Goal: Download file/media

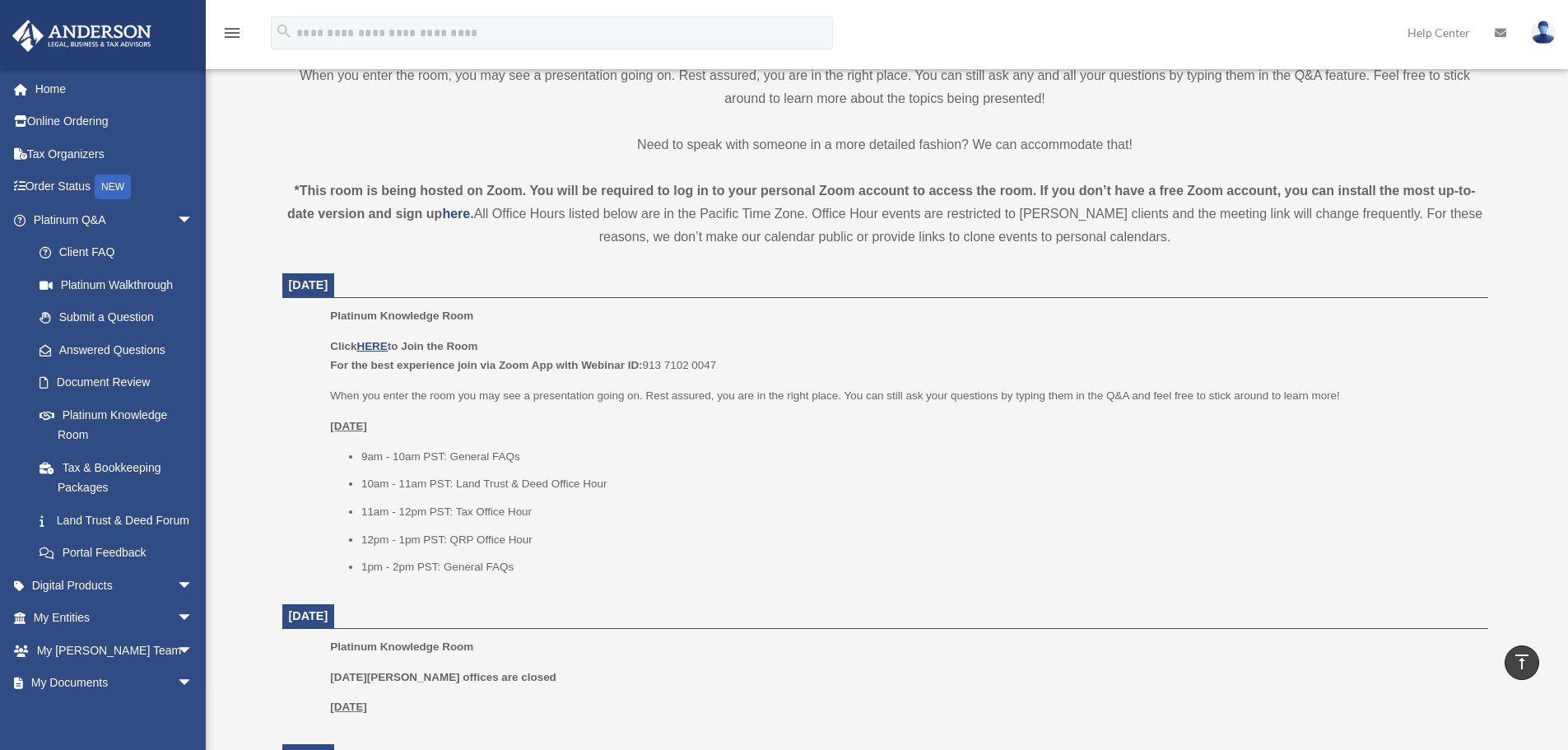
scroll to position [494, 0]
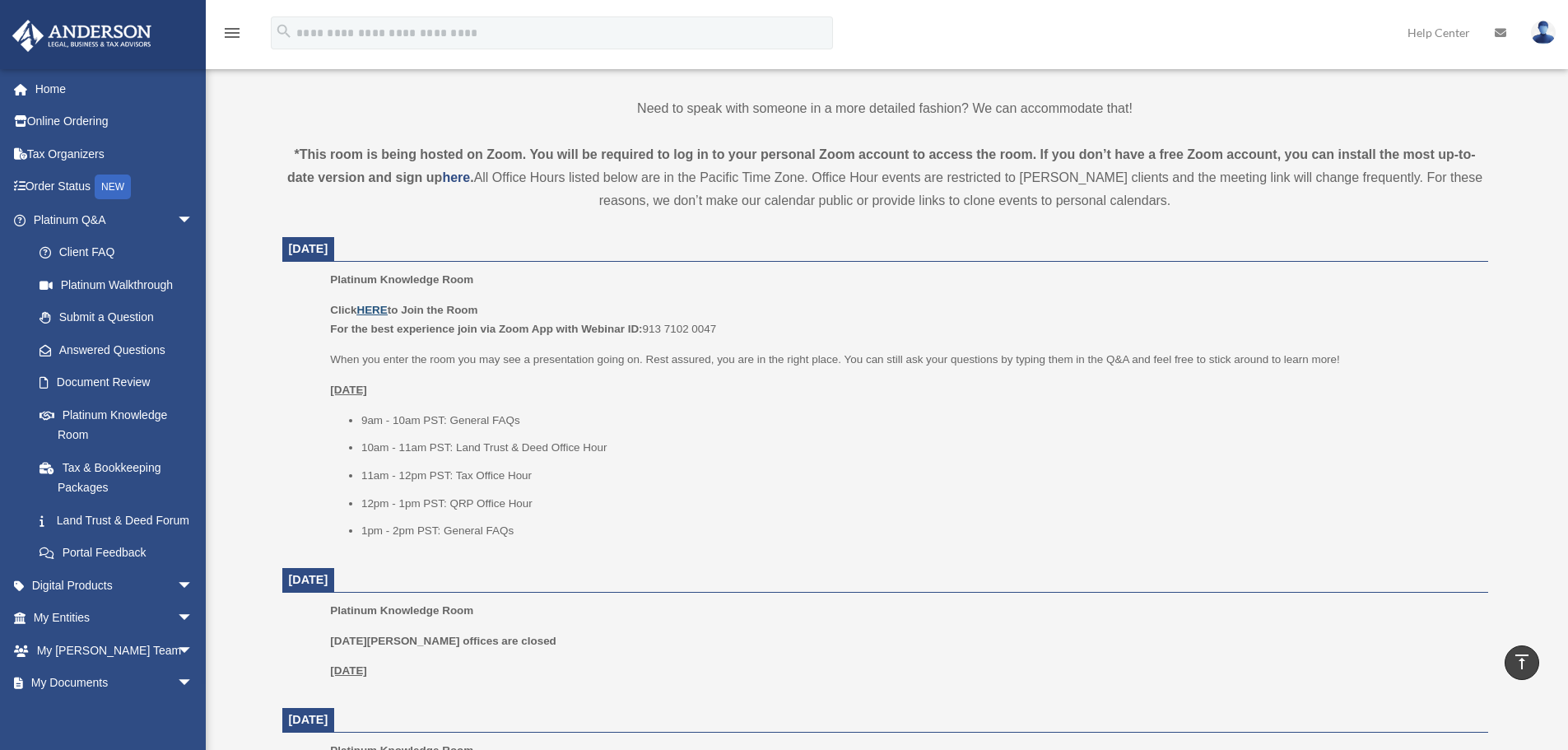
click at [366, 306] on u "HERE" at bounding box center [372, 310] width 31 height 12
click at [177, 634] on span "arrow_drop_down" at bounding box center [193, 619] width 33 height 34
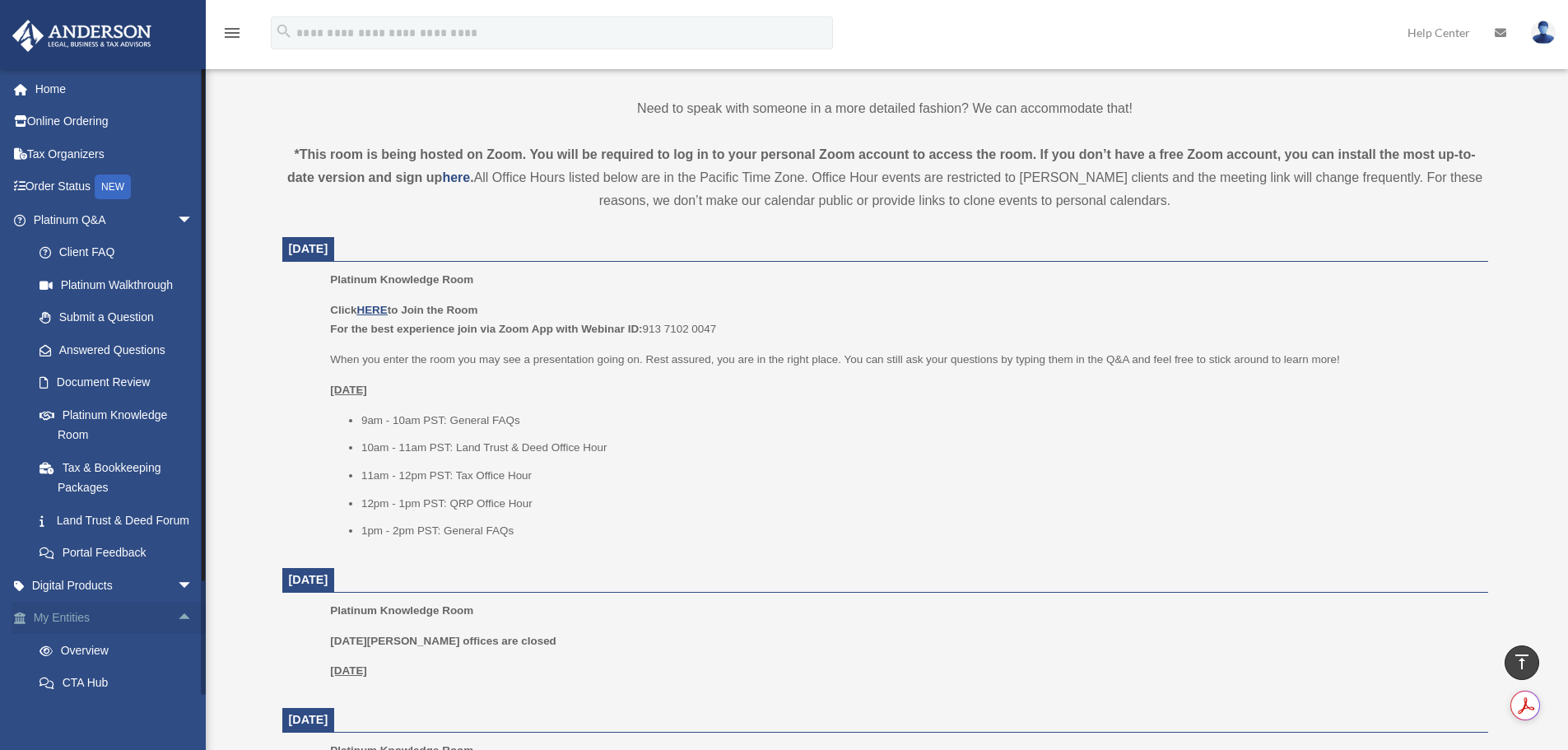
click at [177, 634] on span "arrow_drop_up" at bounding box center [193, 619] width 33 height 34
click at [381, 309] on u "HERE" at bounding box center [372, 310] width 31 height 12
click at [374, 306] on u "HERE" at bounding box center [372, 310] width 31 height 12
click at [177, 214] on span "arrow_drop_down" at bounding box center [193, 220] width 33 height 34
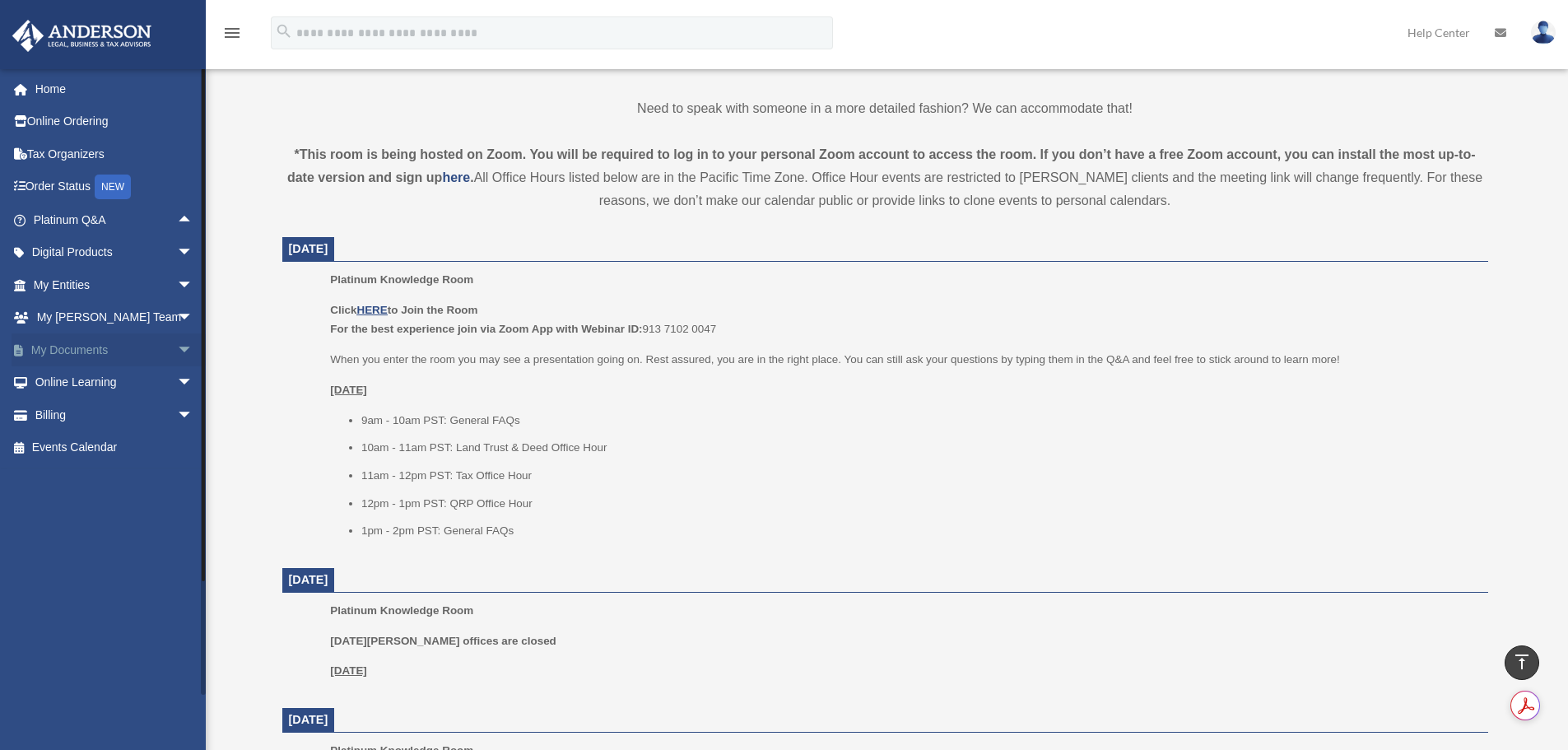
click at [177, 349] on span "arrow_drop_down" at bounding box center [193, 350] width 33 height 34
click at [76, 382] on link "Box" at bounding box center [121, 383] width 195 height 33
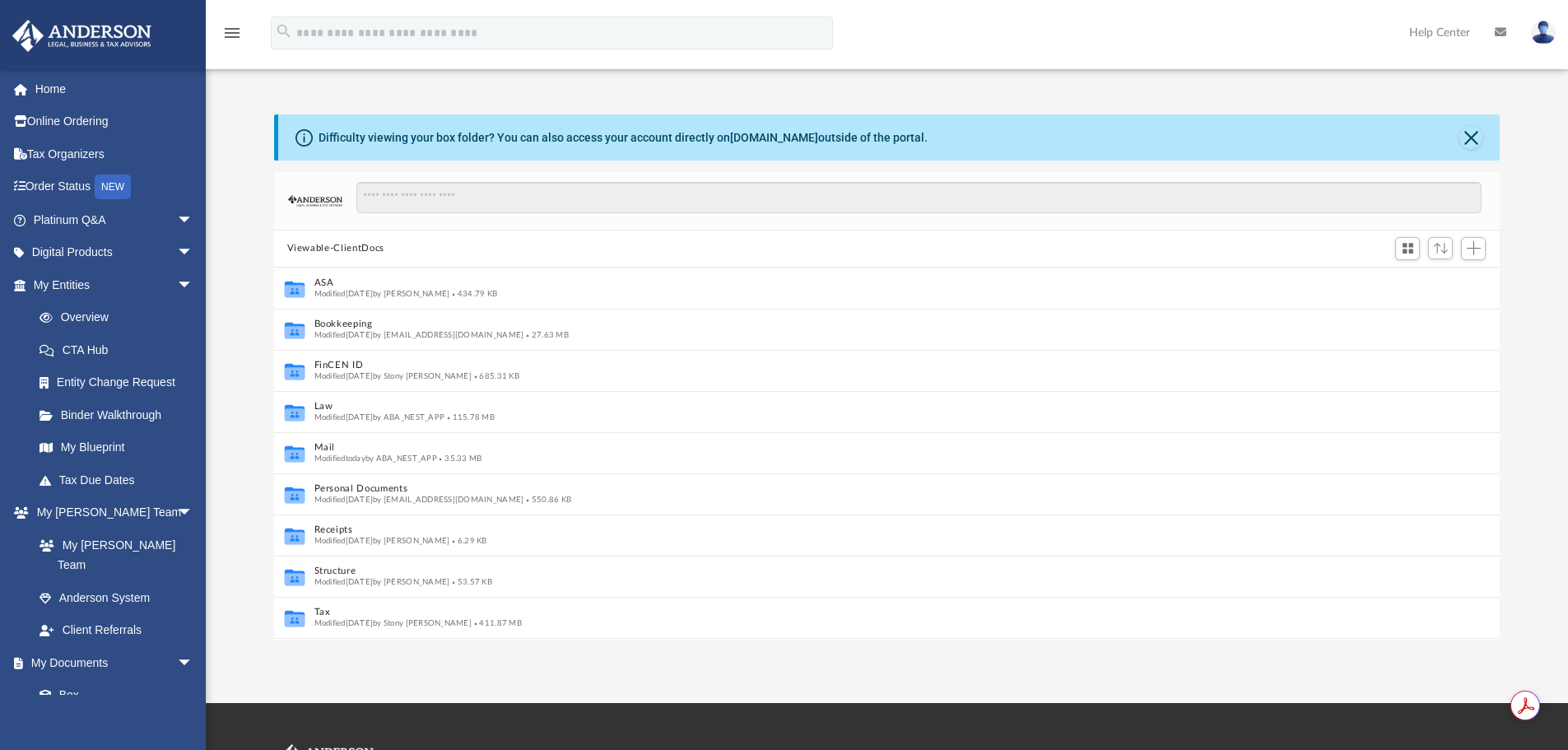
scroll to position [13, 13]
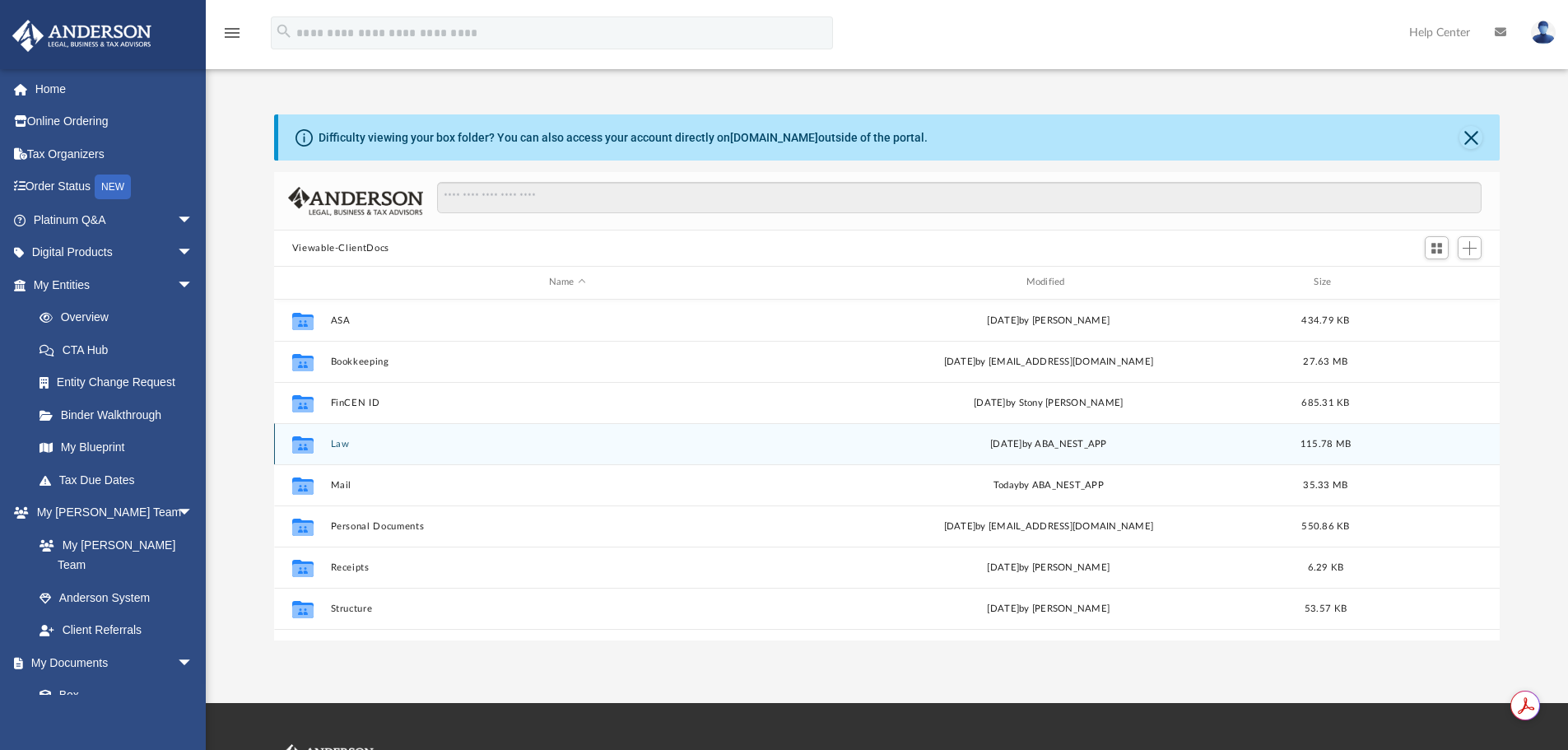
click at [342, 444] on button "Law" at bounding box center [567, 444] width 474 height 11
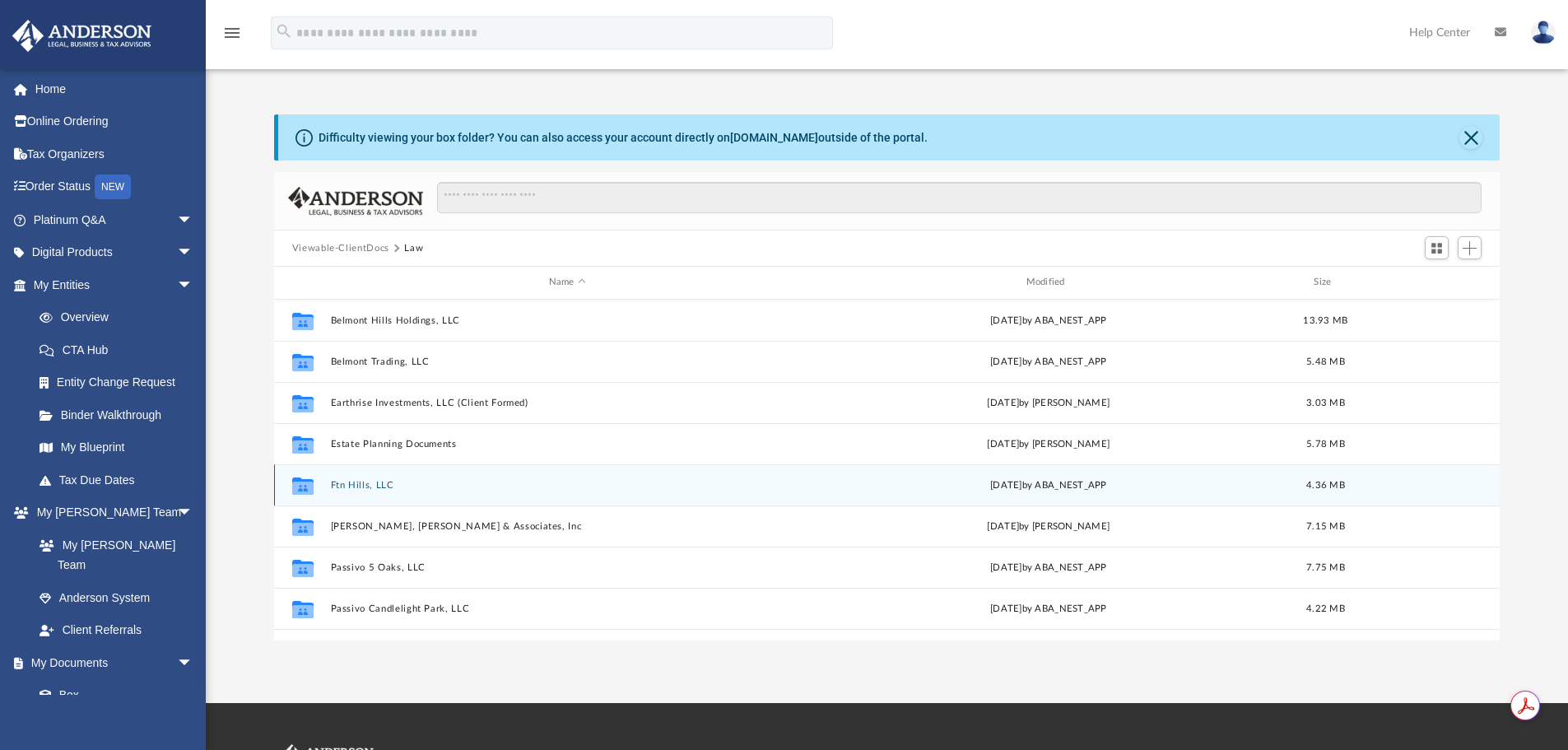
click at [370, 476] on div "Collaborated Folder Ftn Hills, LLC Mon Aug 18 2025 by ABA_NEST_APP 4.36 MB" at bounding box center [887, 485] width 1226 height 41
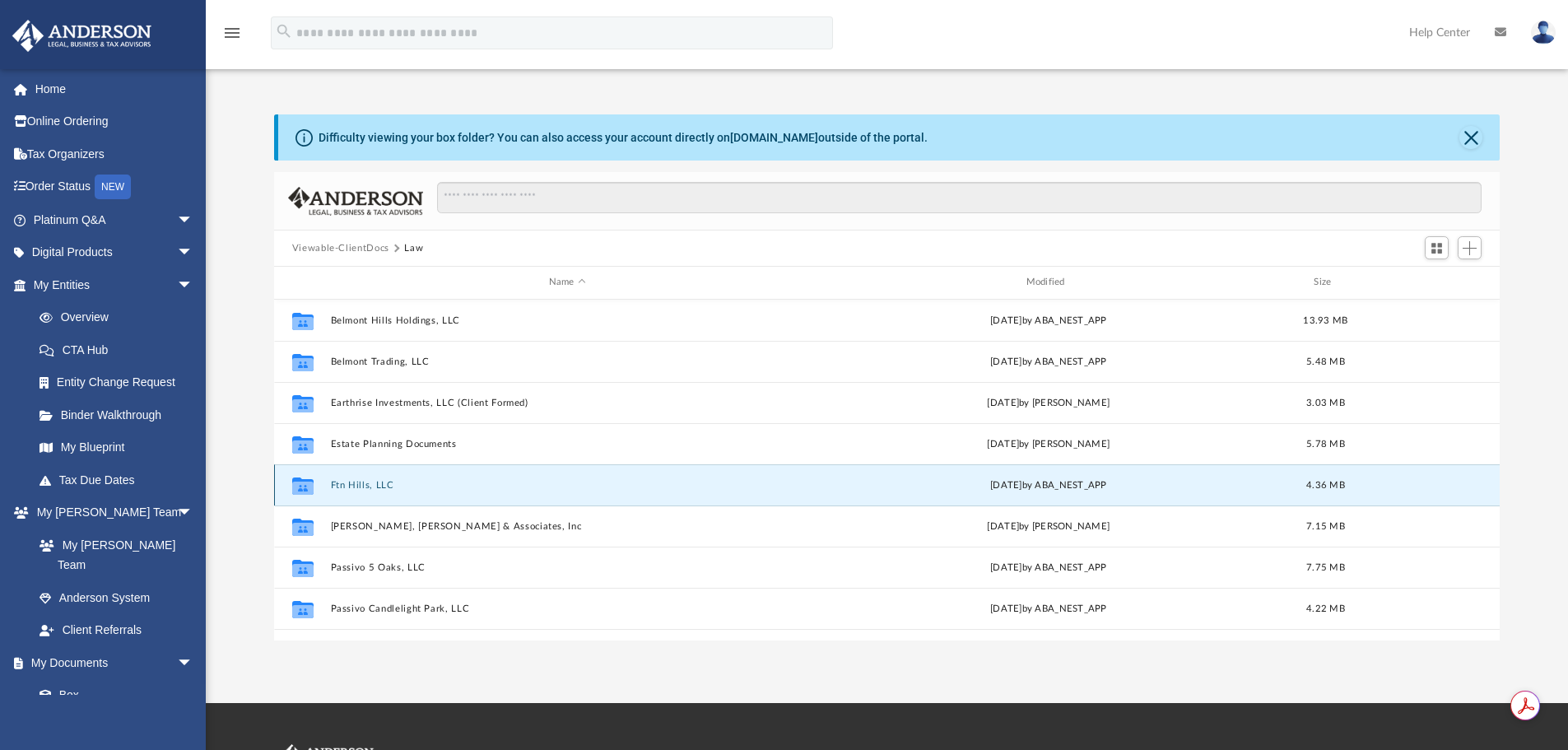
click at [370, 485] on button "Ftn Hills, LLC" at bounding box center [567, 485] width 474 height 11
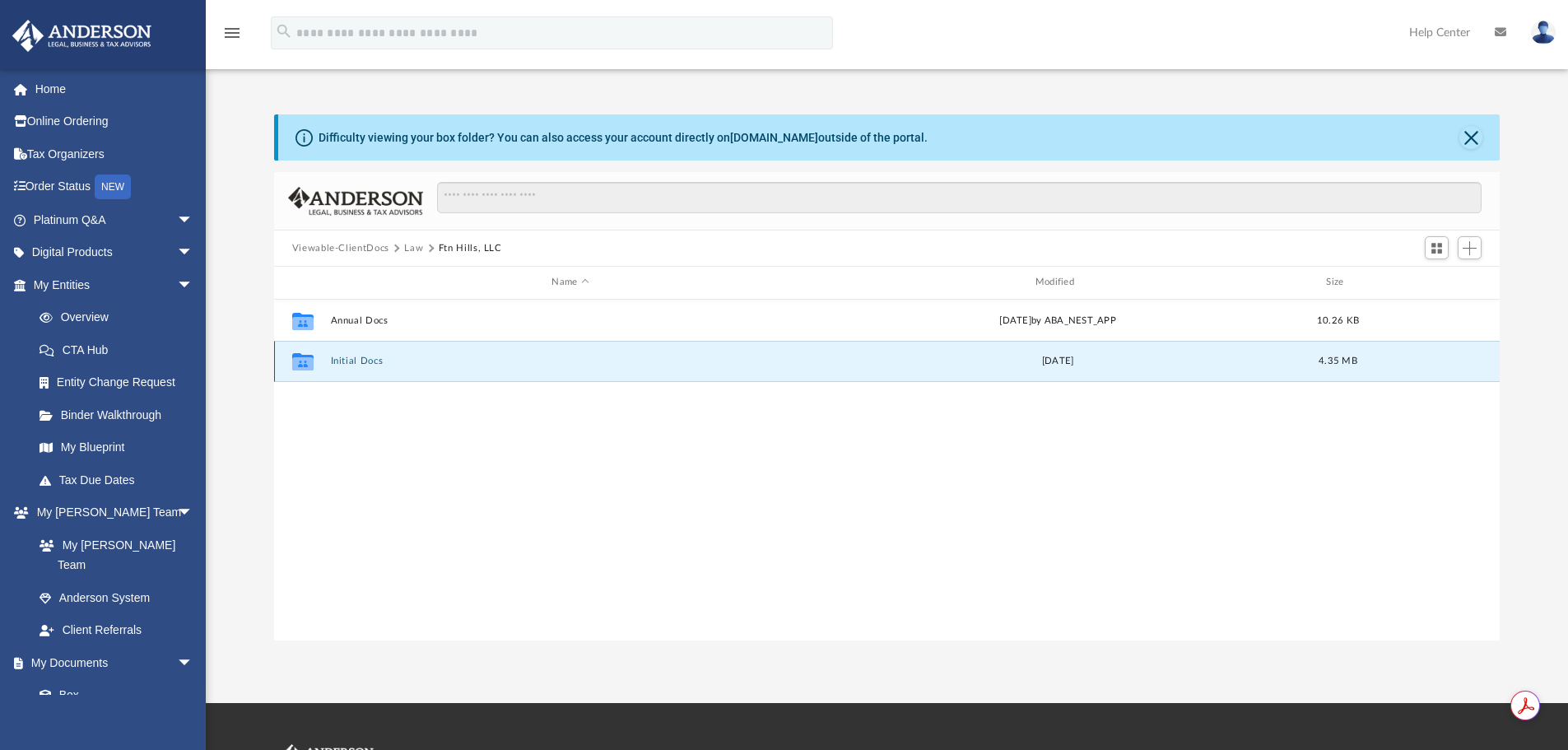
click at [370, 358] on button "Initial Docs" at bounding box center [570, 361] width 480 height 11
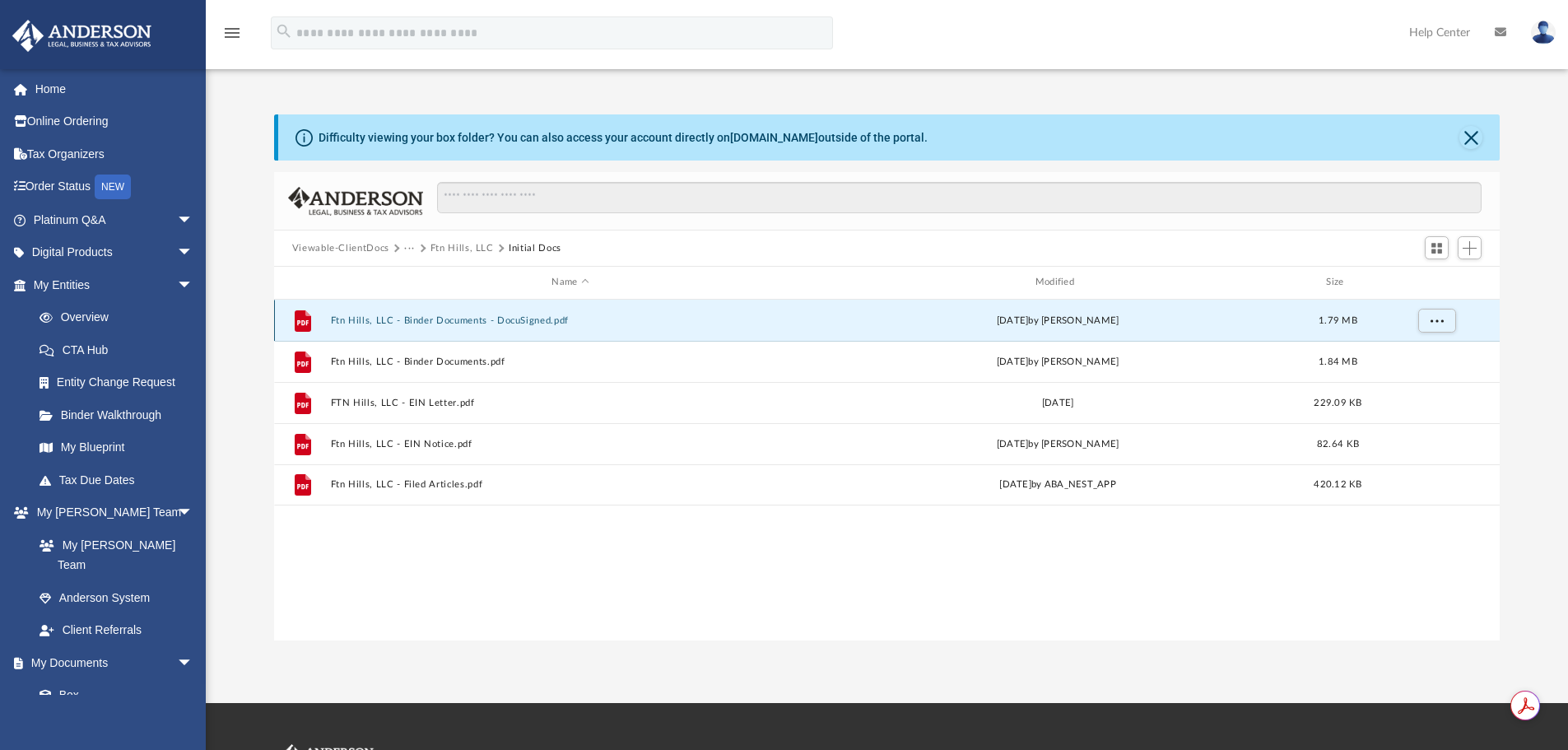
click at [414, 324] on button "Ftn Hills, LLC - Binder Documents - DocuSigned.pdf" at bounding box center [570, 320] width 480 height 11
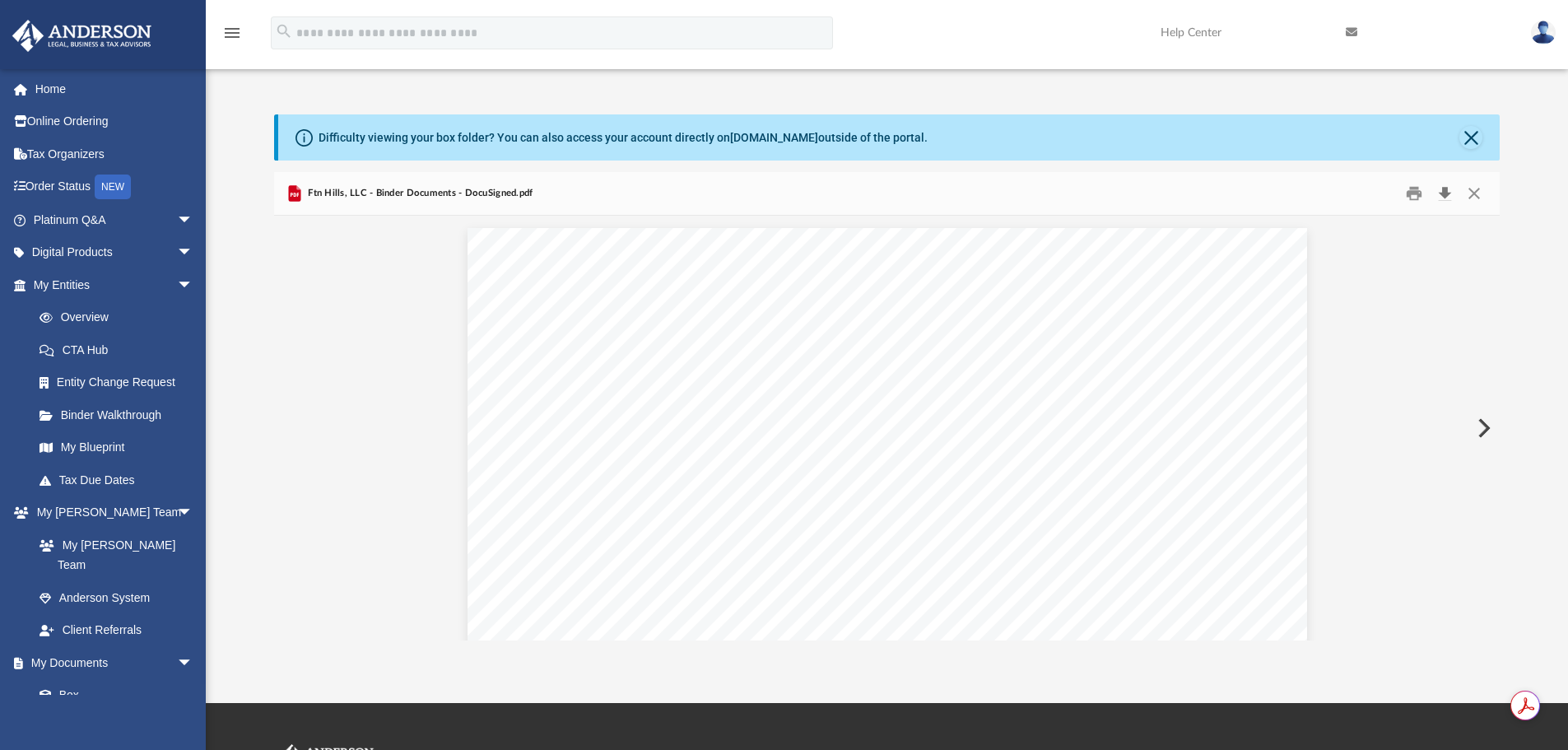
scroll to position [1112, 0]
click at [1443, 196] on button "Download" at bounding box center [1444, 193] width 30 height 26
click at [1475, 188] on button "Close" at bounding box center [1474, 193] width 30 height 26
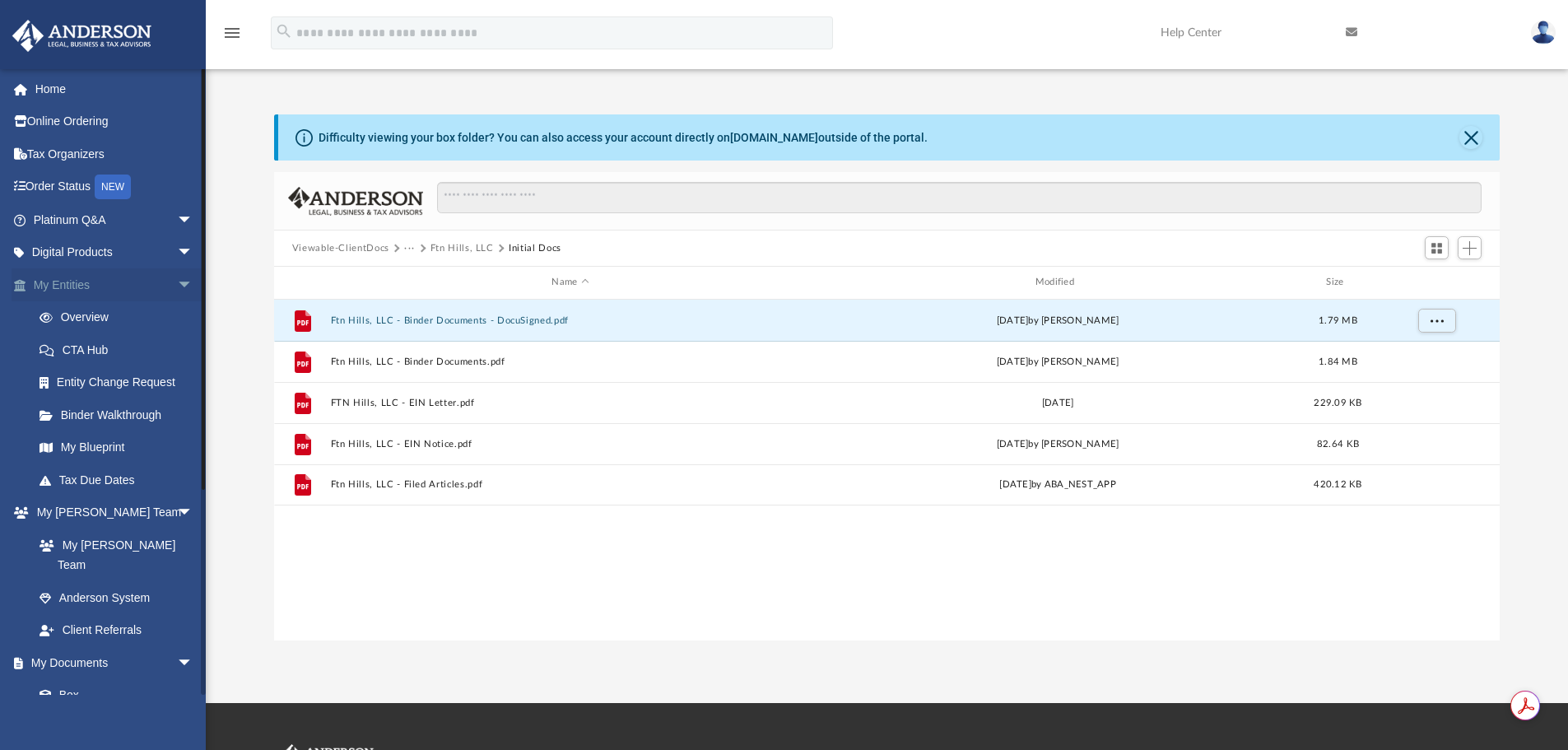
click at [177, 281] on span "arrow_drop_down" at bounding box center [193, 285] width 33 height 34
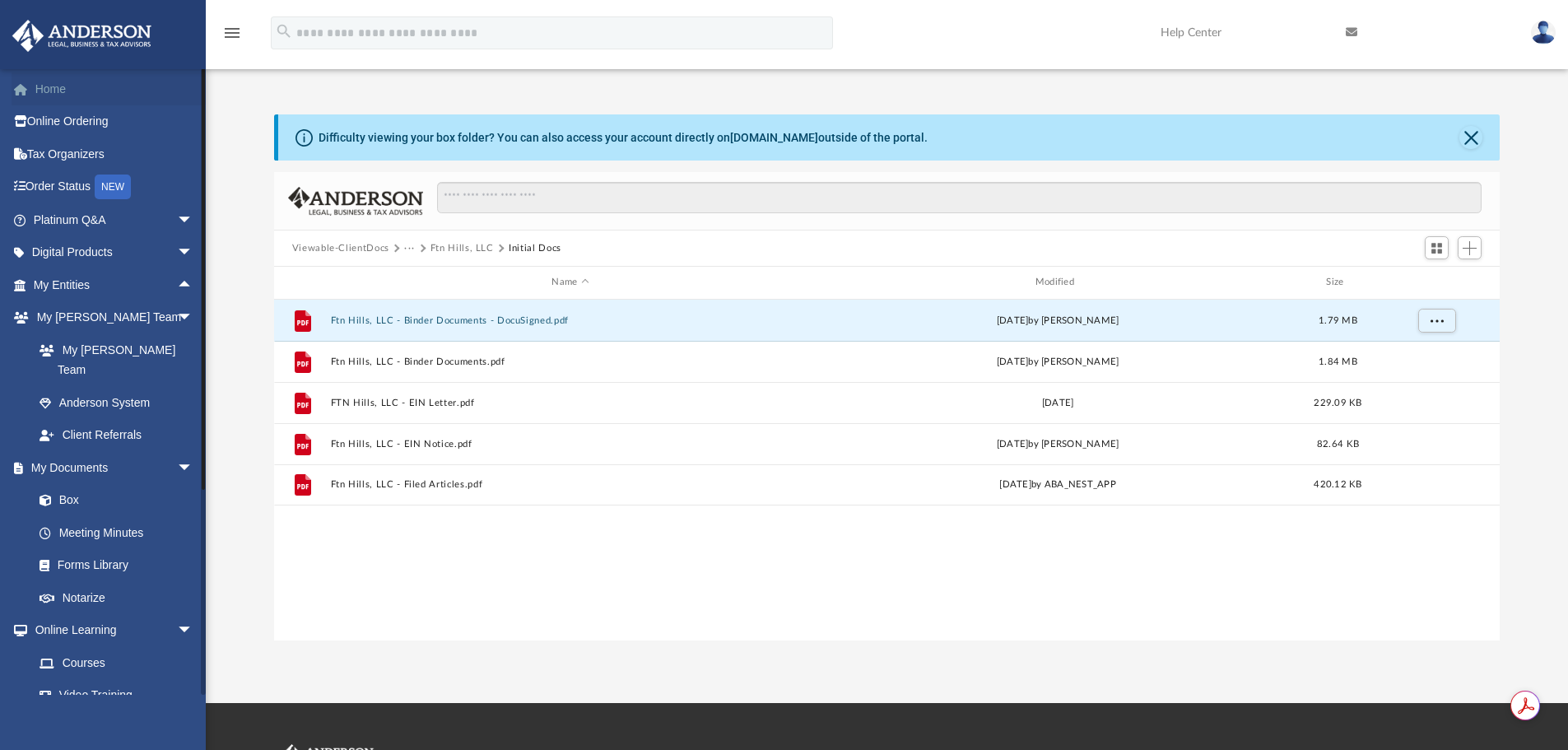
click at [45, 86] on link "Home" at bounding box center [115, 89] width 206 height 33
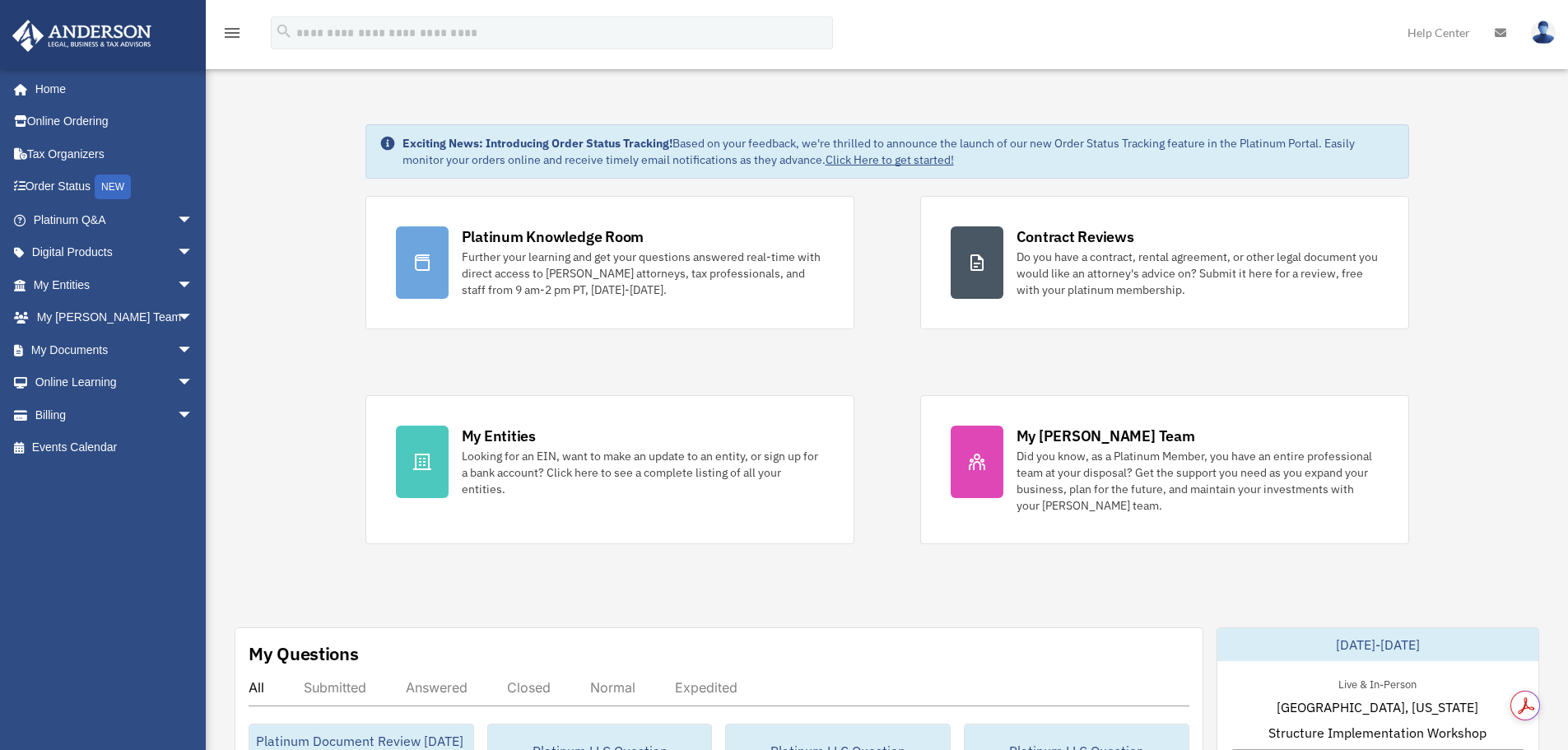
click at [1537, 30] on img at bounding box center [1543, 32] width 25 height 24
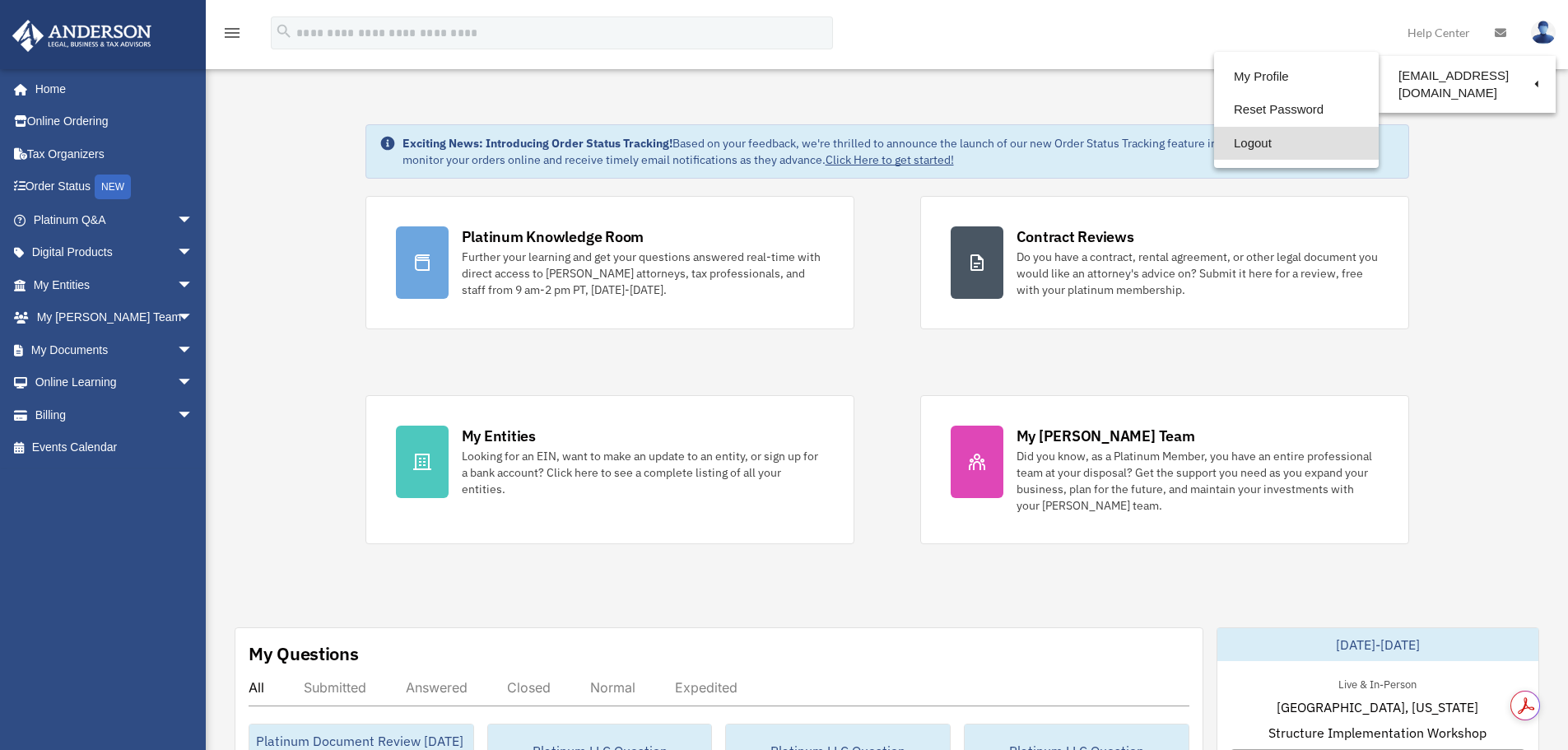
click at [1238, 141] on link "Logout" at bounding box center [1296, 143] width 164 height 34
